Goal: Information Seeking & Learning: Learn about a topic

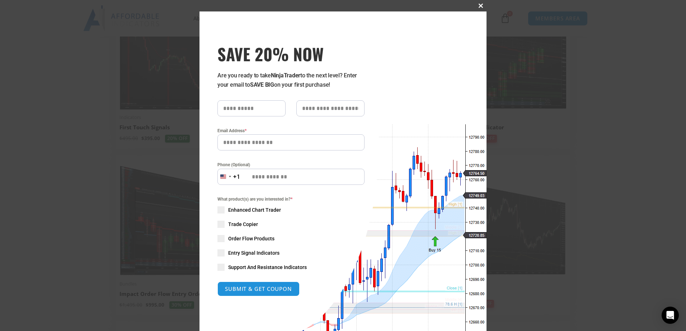
click at [477, 4] on span at bounding box center [480, 6] width 11 height 4
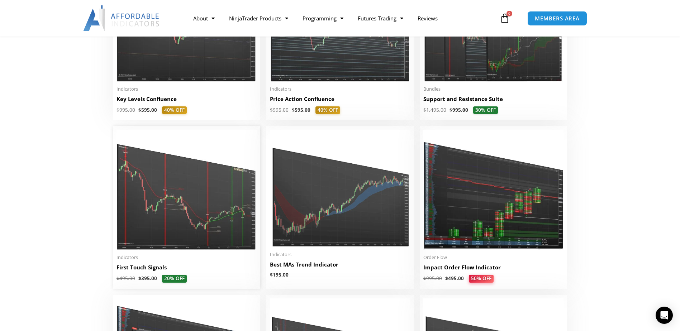
scroll to position [1076, 0]
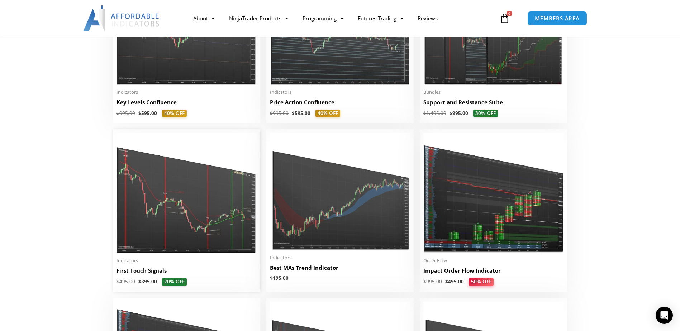
click at [203, 228] on img at bounding box center [187, 193] width 140 height 121
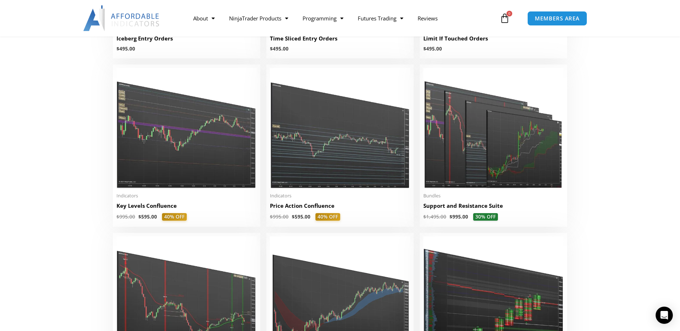
scroll to position [969, 0]
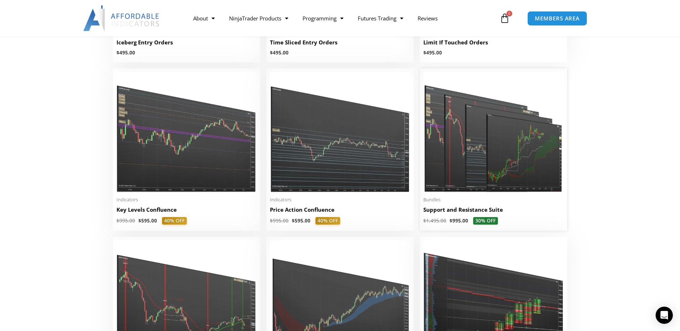
click at [471, 168] on img at bounding box center [494, 132] width 140 height 121
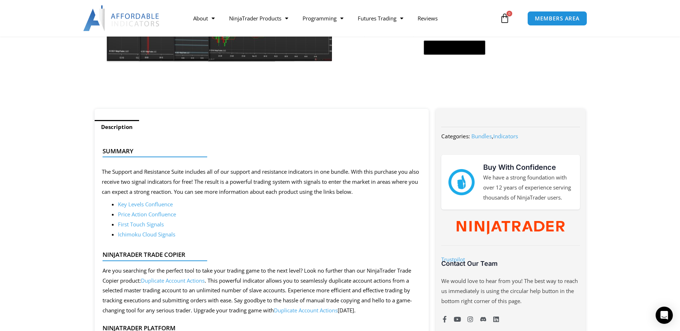
scroll to position [215, 0]
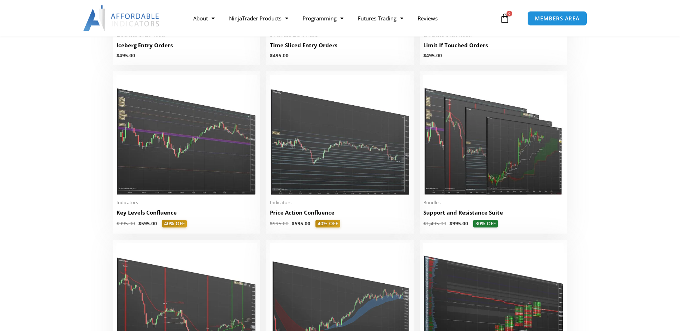
scroll to position [969, 0]
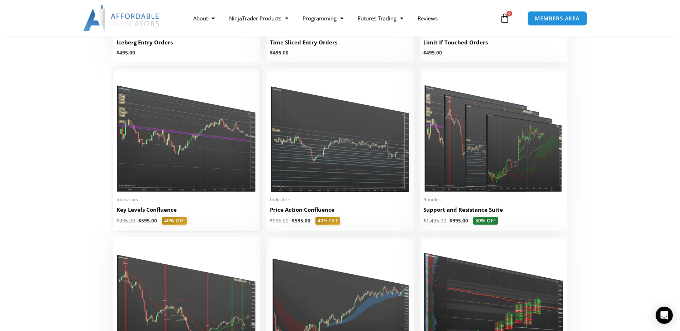
click at [161, 155] on img at bounding box center [187, 132] width 140 height 121
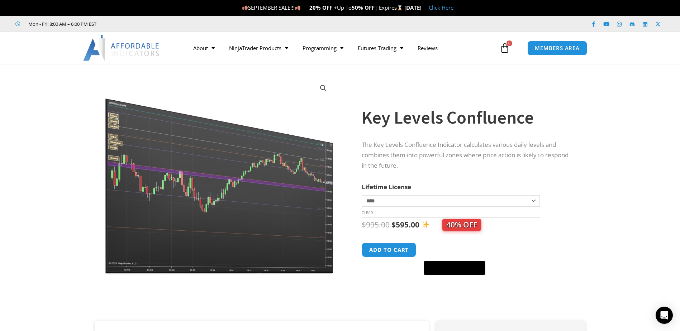
click at [510, 202] on select "**********" at bounding box center [451, 200] width 178 height 11
click at [509, 202] on select "**********" at bounding box center [451, 200] width 178 height 11
click at [362, 195] on select "**********" at bounding box center [451, 200] width 178 height 11
click at [510, 199] on select "**********" at bounding box center [451, 200] width 178 height 11
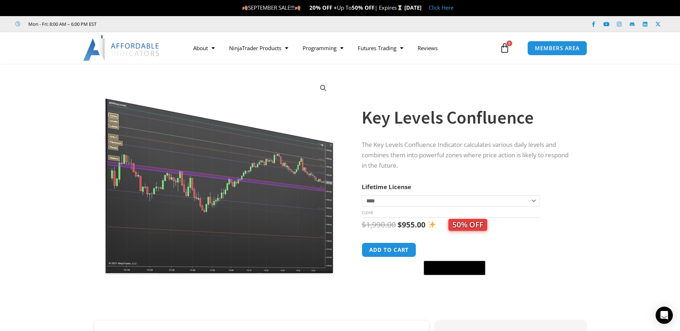
select select "*"
click at [362, 195] on select "**********" at bounding box center [451, 200] width 178 height 11
click at [542, 239] on div "$ 995.00 Original price was: $995.00. $ 595.00 Current price is: $595.00. Key L…" at bounding box center [466, 247] width 209 height 58
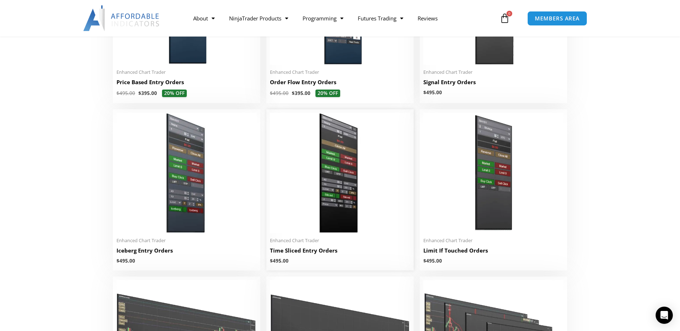
scroll to position [753, 0]
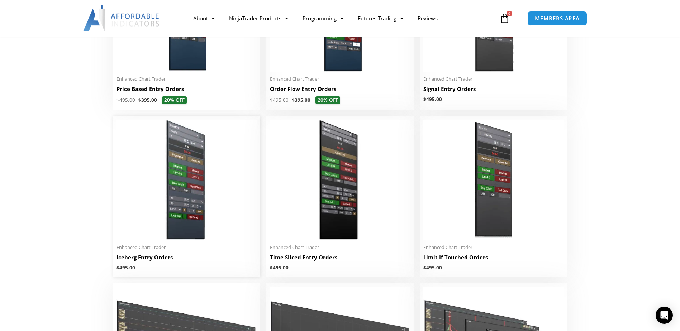
click at [181, 203] on img at bounding box center [187, 180] width 140 height 121
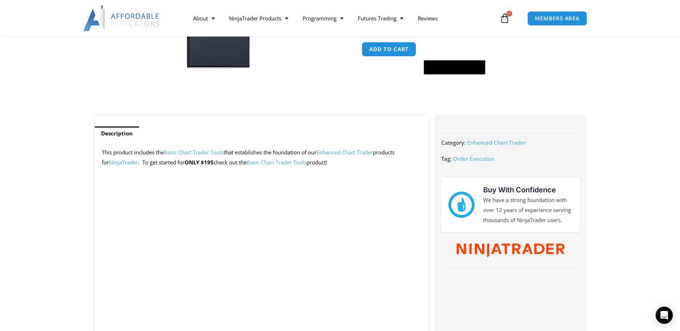
scroll to position [215, 0]
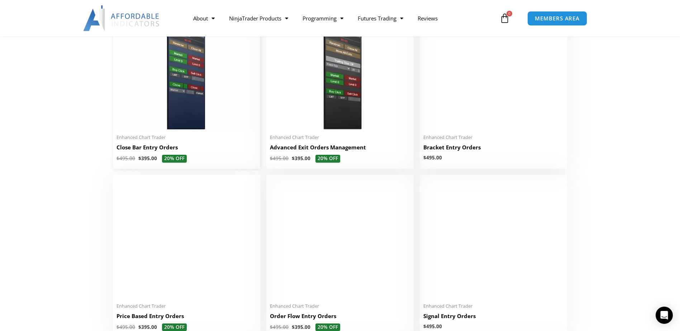
scroll to position [574, 0]
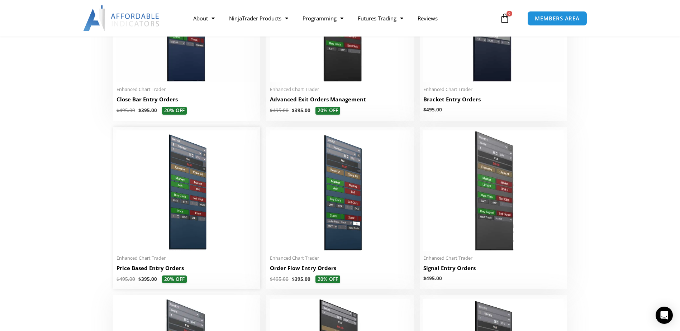
click at [184, 215] on img at bounding box center [187, 191] width 140 height 121
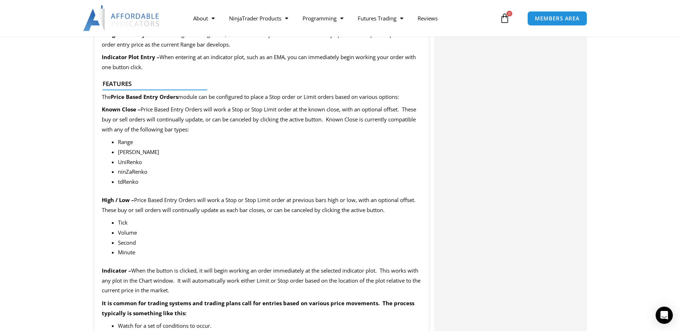
scroll to position [646, 0]
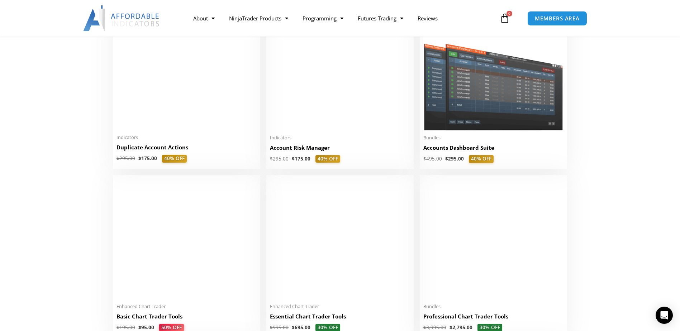
scroll to position [72, 0]
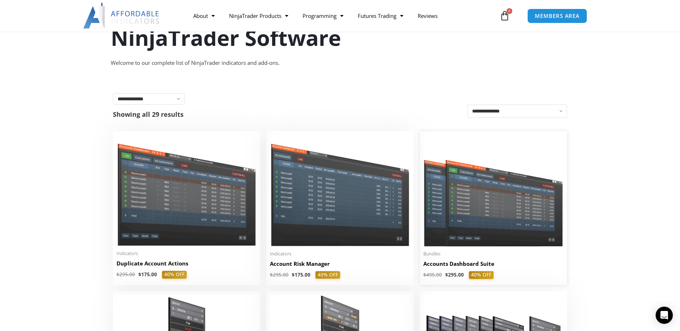
click at [466, 217] on img at bounding box center [494, 191] width 140 height 112
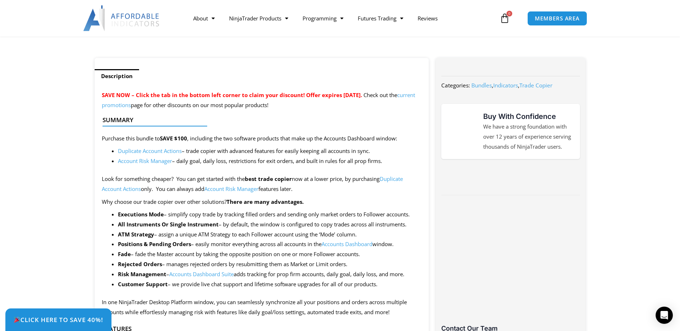
scroll to position [251, 0]
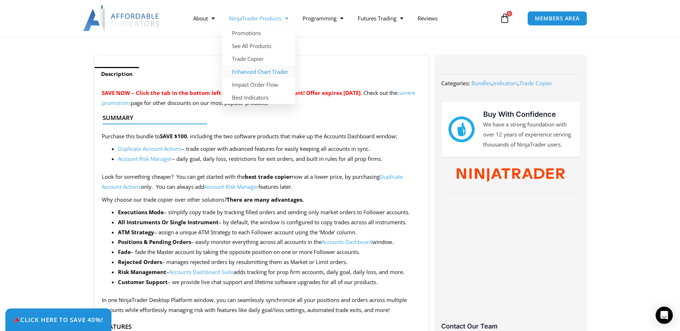
click at [273, 74] on link "Enhanced Chart Trader" at bounding box center [259, 71] width 74 height 13
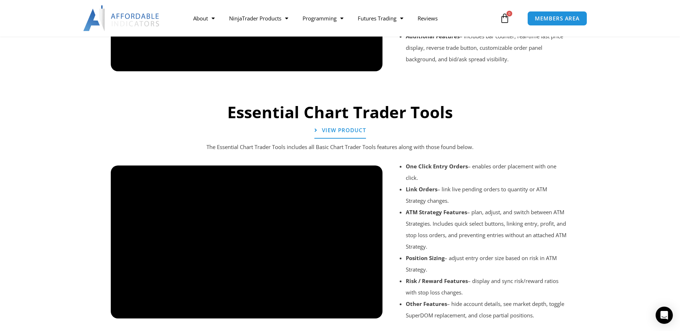
scroll to position [722, 0]
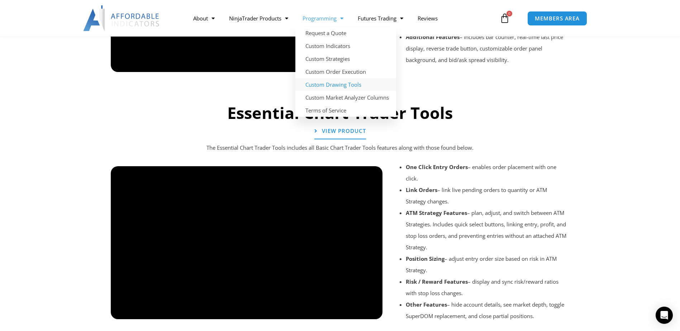
click at [345, 87] on link "Custom Drawing Tools" at bounding box center [346, 84] width 101 height 13
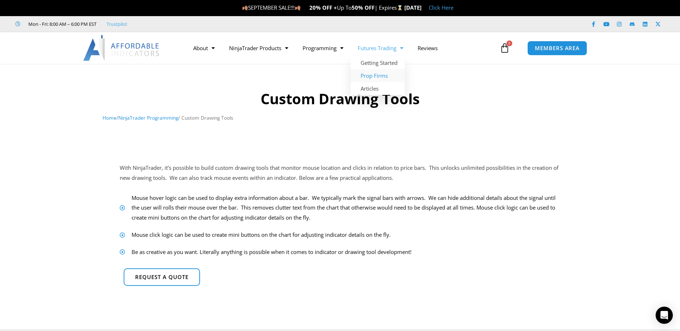
click at [380, 78] on link "Prop Firms" at bounding box center [378, 75] width 54 height 13
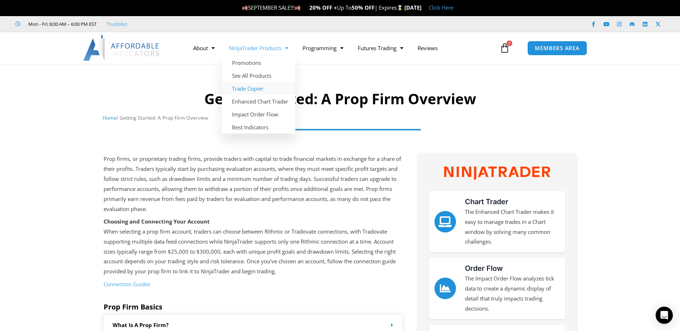
click at [251, 90] on link "Trade Copier" at bounding box center [259, 88] width 74 height 13
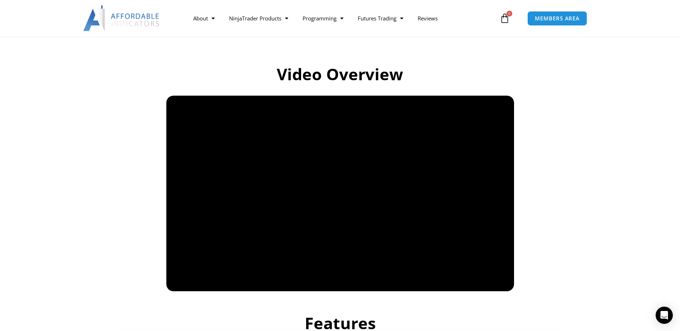
scroll to position [502, 0]
